Goal: Navigation & Orientation: Find specific page/section

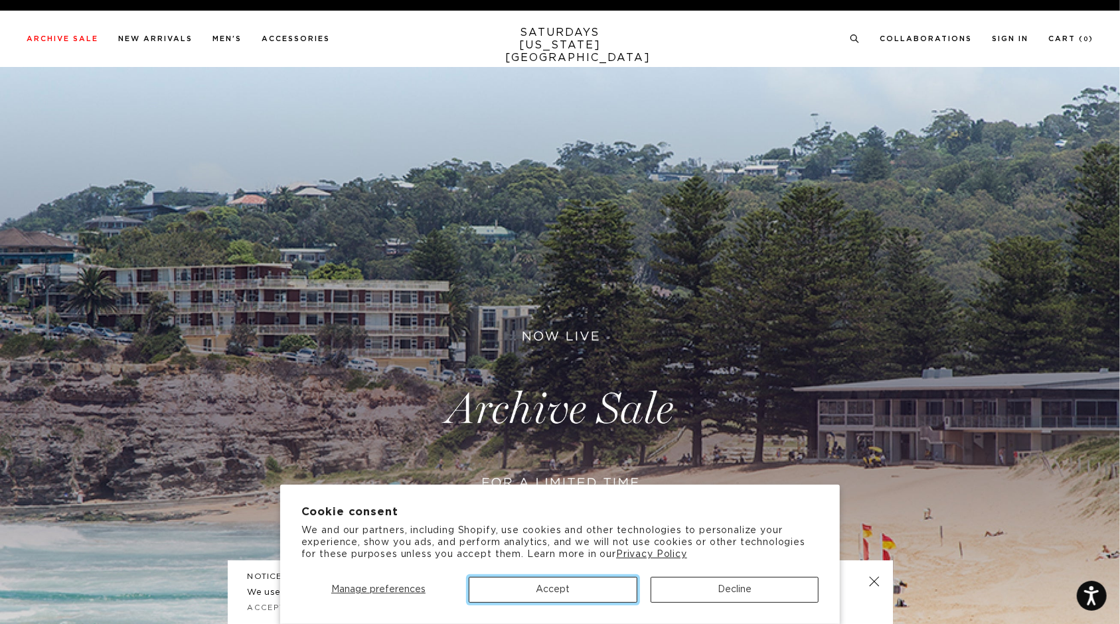
click at [576, 588] on button "Accept" at bounding box center [553, 590] width 169 height 26
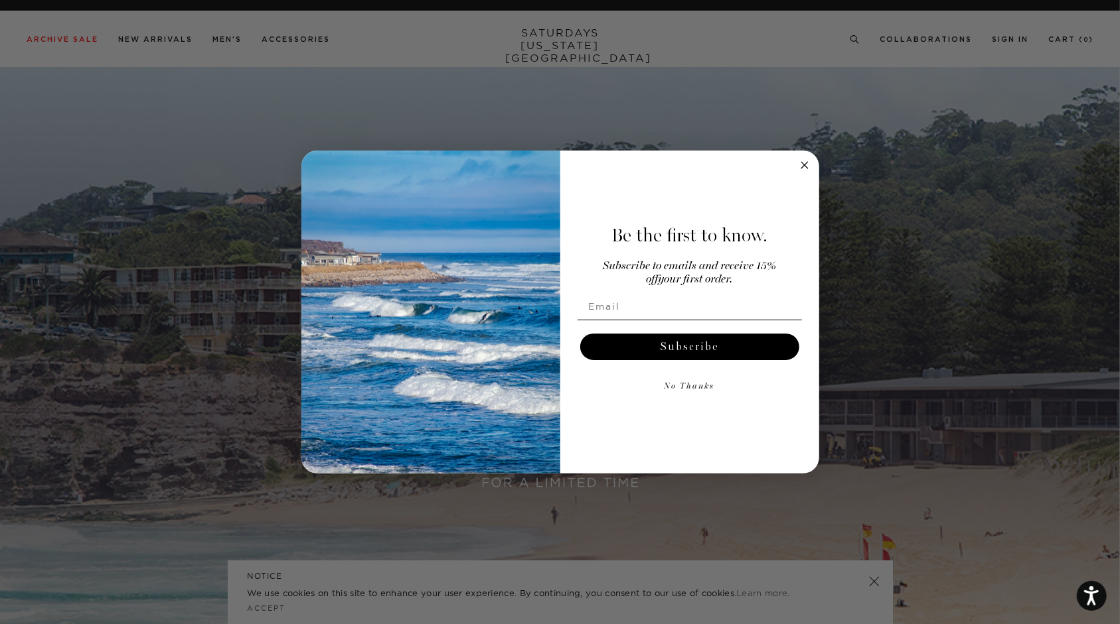
click at [808, 166] on circle "Close dialog" at bounding box center [803, 164] width 15 height 15
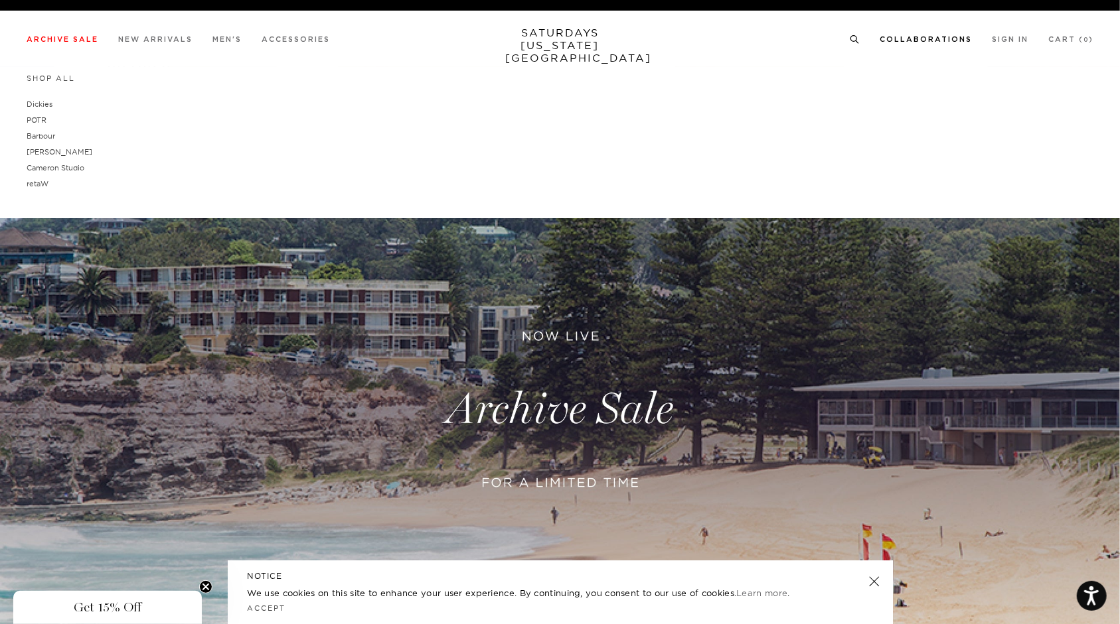
click at [903, 38] on link "Collaborations" at bounding box center [925, 39] width 92 height 7
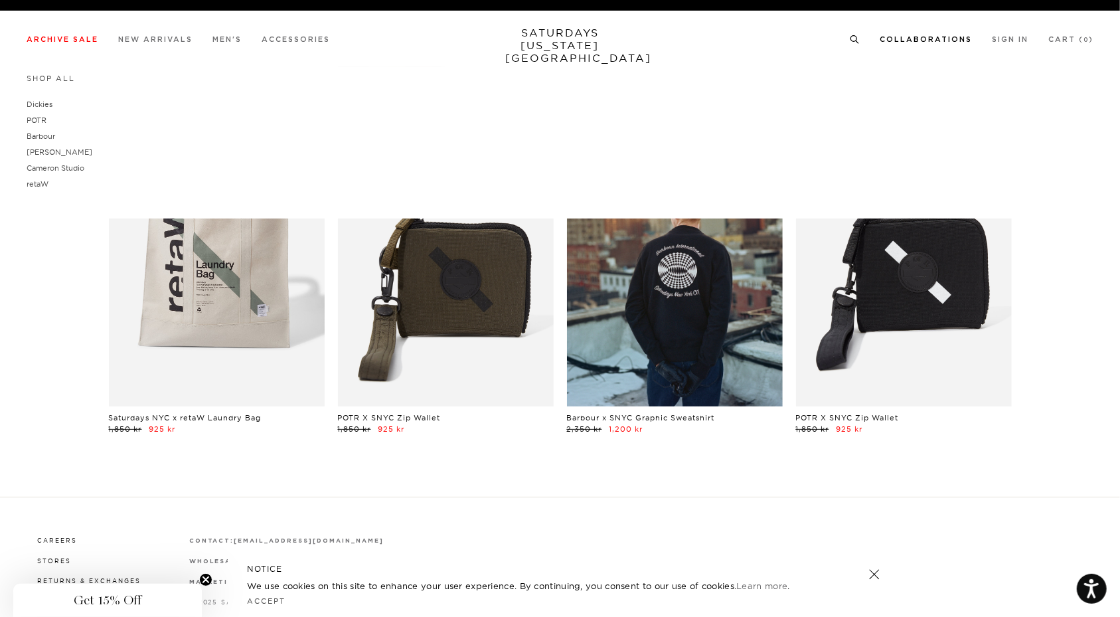
click at [36, 74] on link "Shop All" at bounding box center [51, 78] width 48 height 9
